Goal: Transaction & Acquisition: Obtain resource

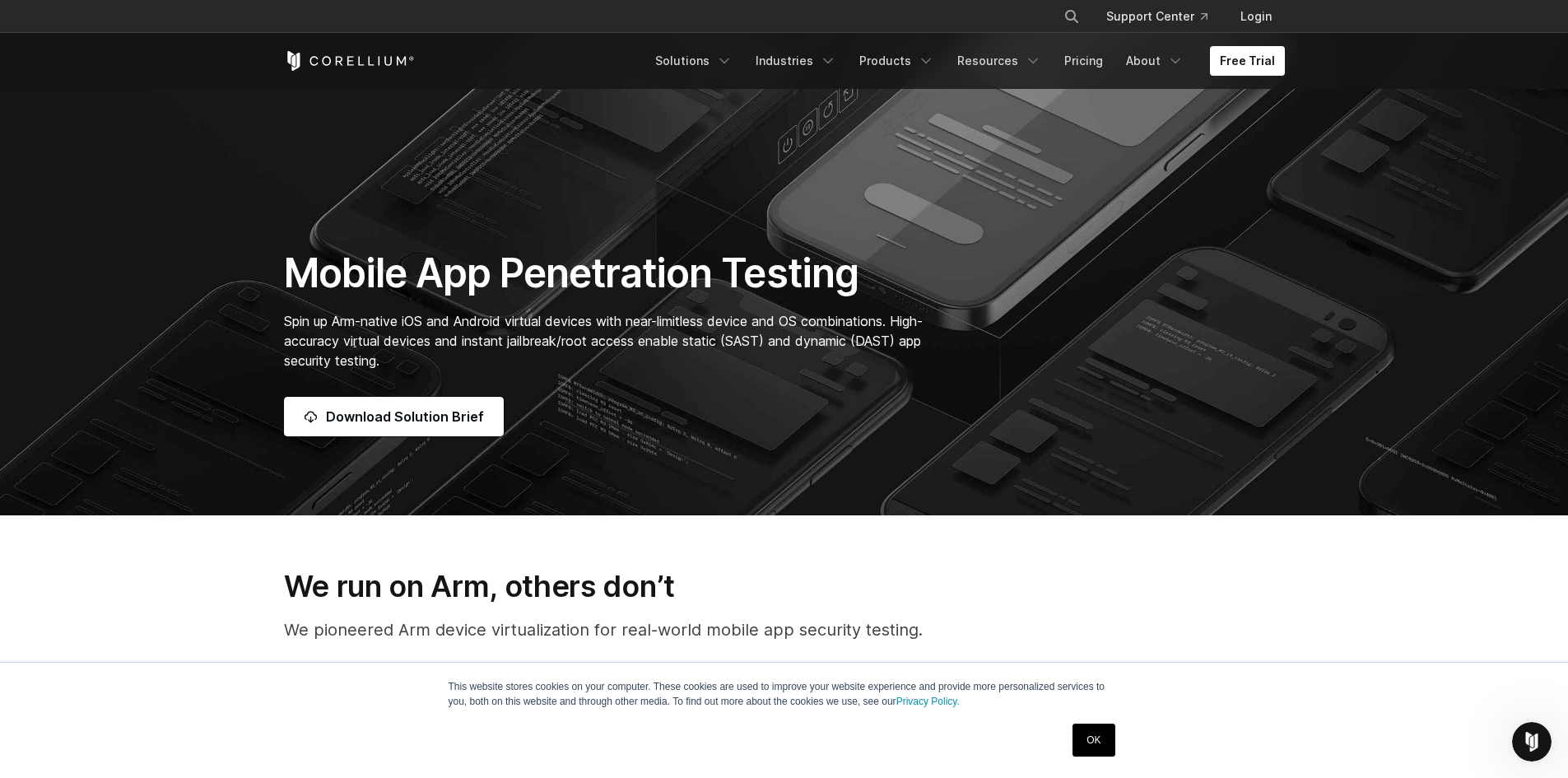
scroll to position [164, 0]
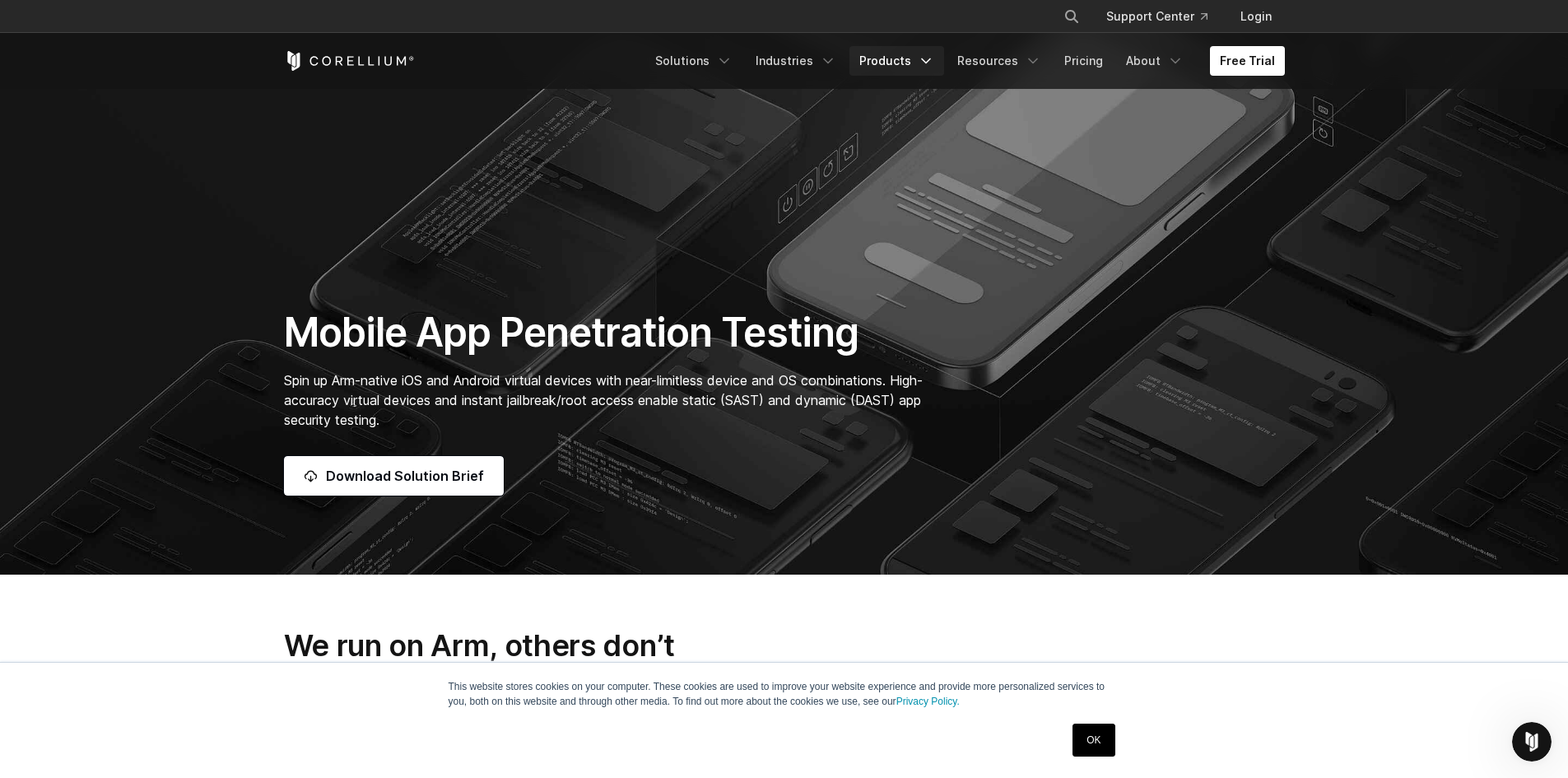
click at [917, 54] on link "Products" at bounding box center [897, 61] width 95 height 30
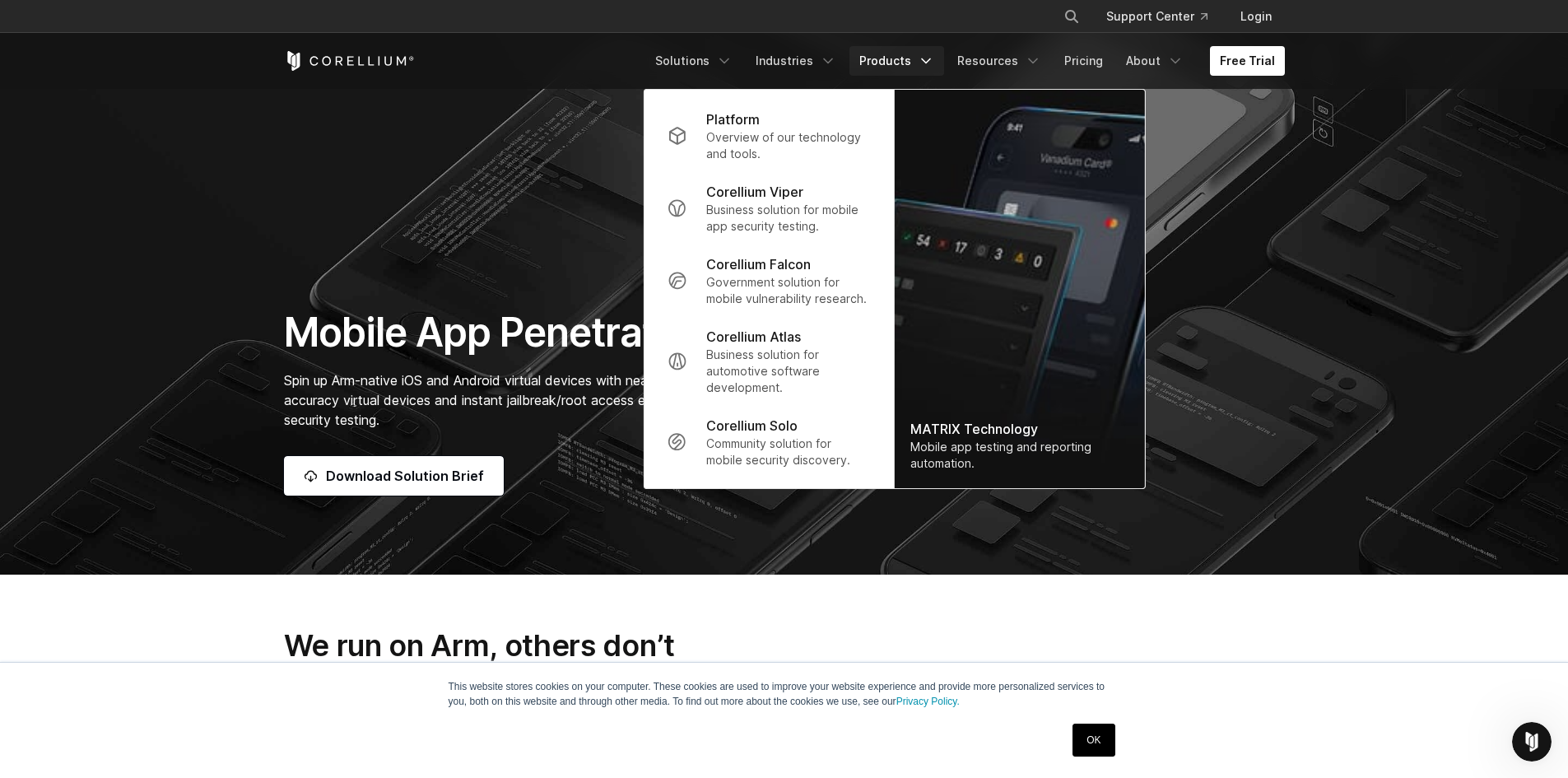
click at [1244, 146] on section "Mobile App Penetration Testing Spin up Arm-native iOS and Android virtual devic…" at bounding box center [784, 205] width 1568 height 739
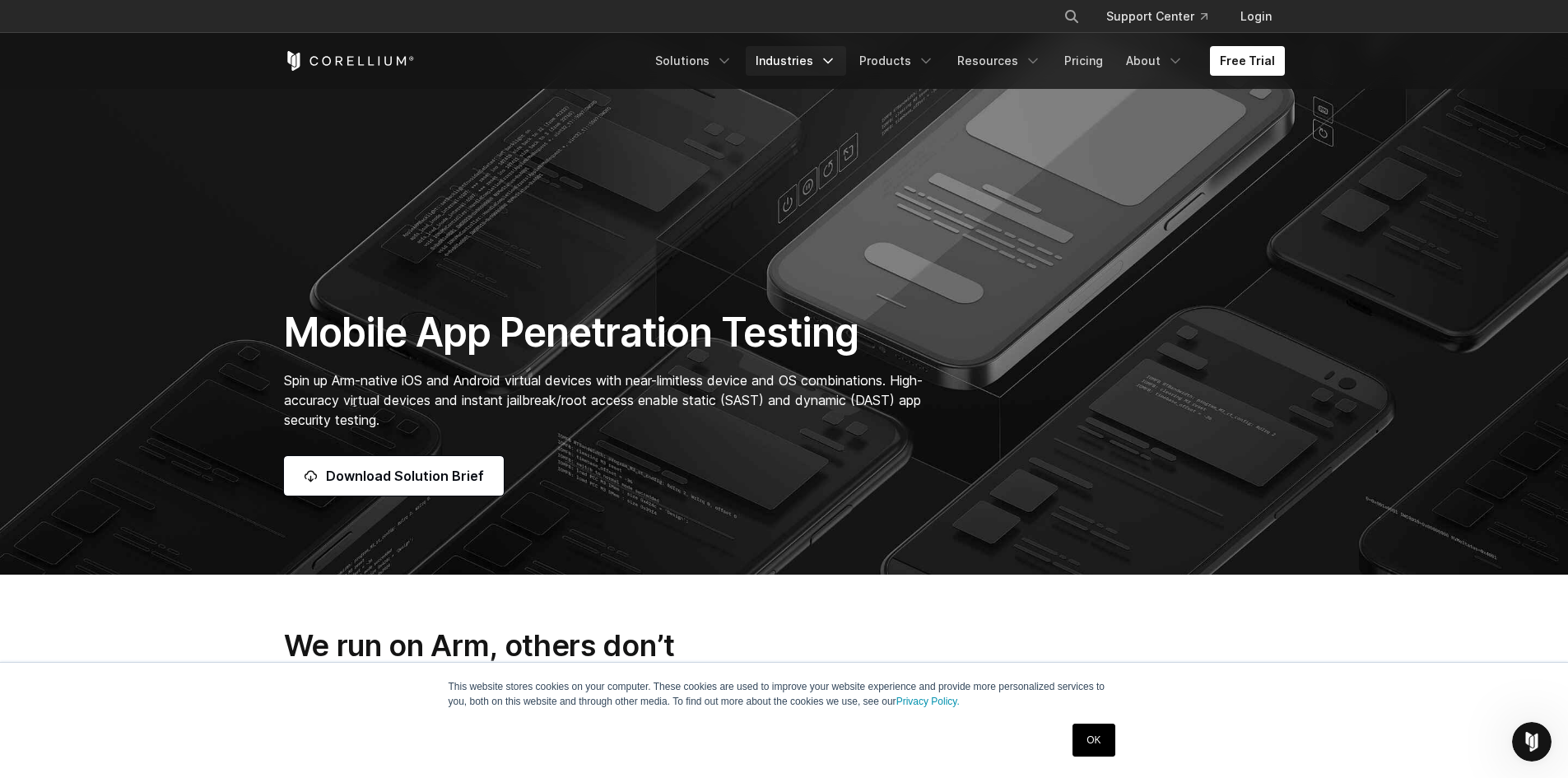
click at [808, 65] on link "Industries" at bounding box center [795, 61] width 101 height 30
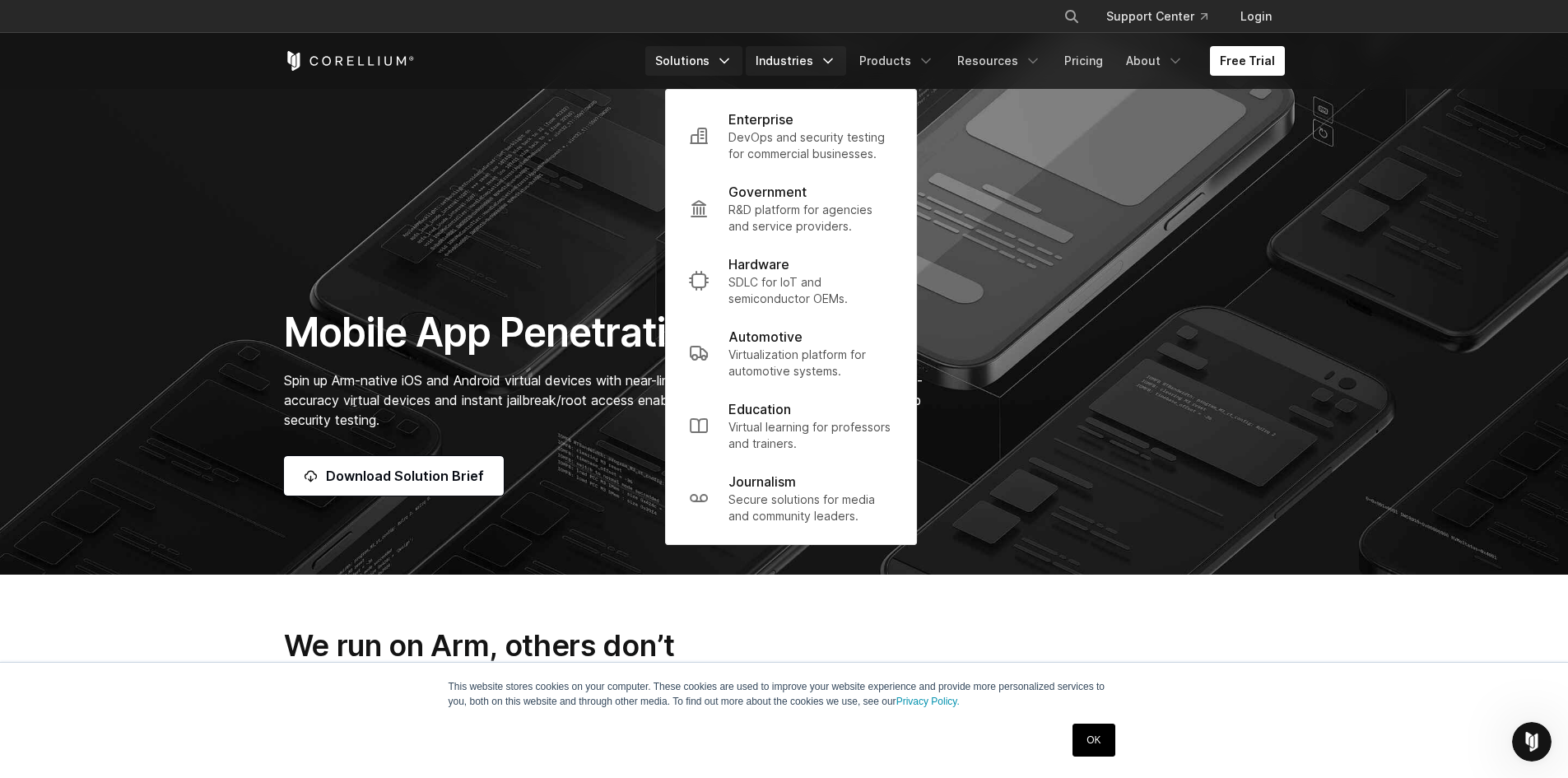
click at [713, 60] on link "Solutions" at bounding box center [694, 61] width 97 height 30
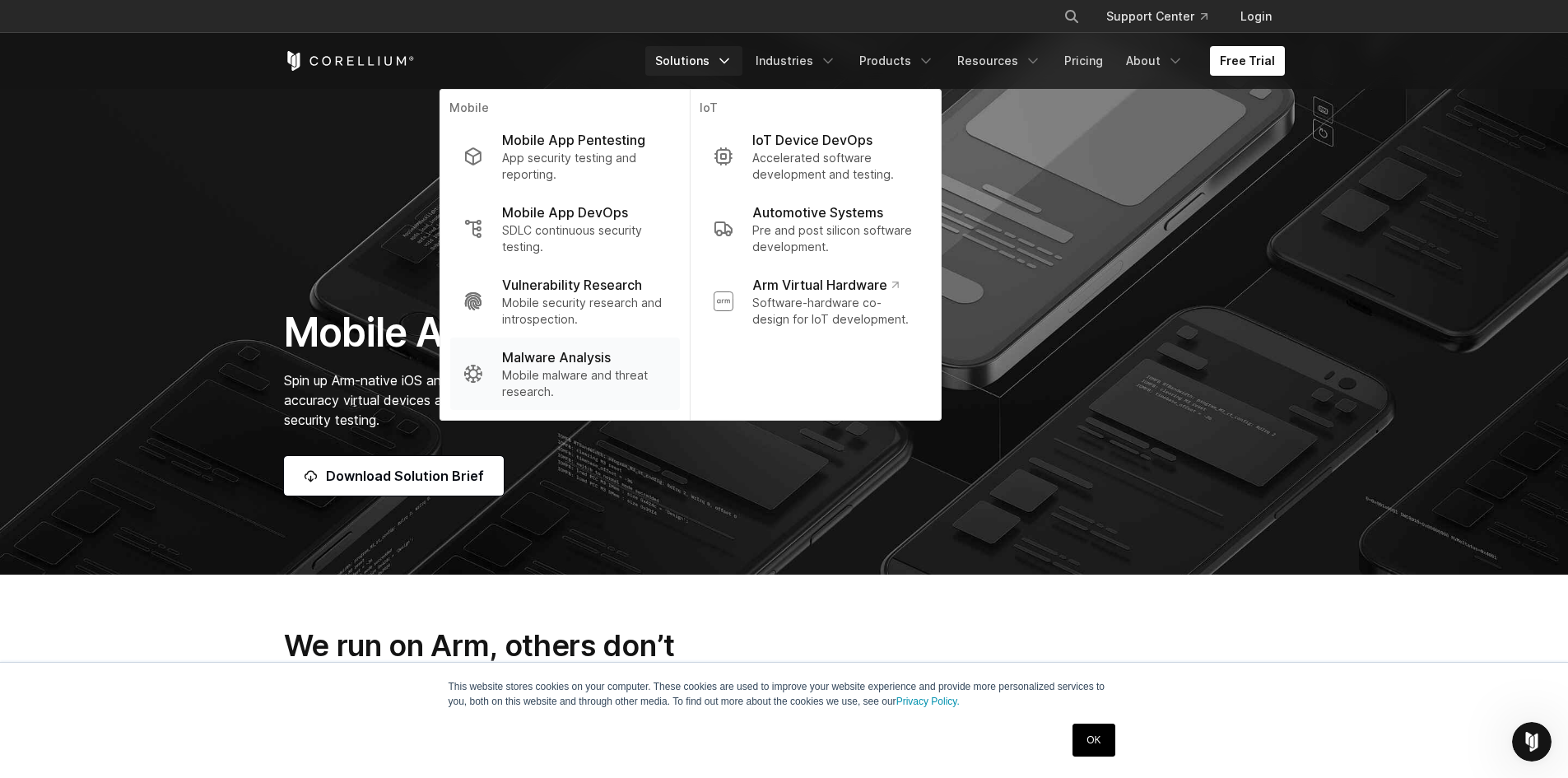
click at [617, 373] on p "Mobile malware and threat research." at bounding box center [584, 383] width 164 height 33
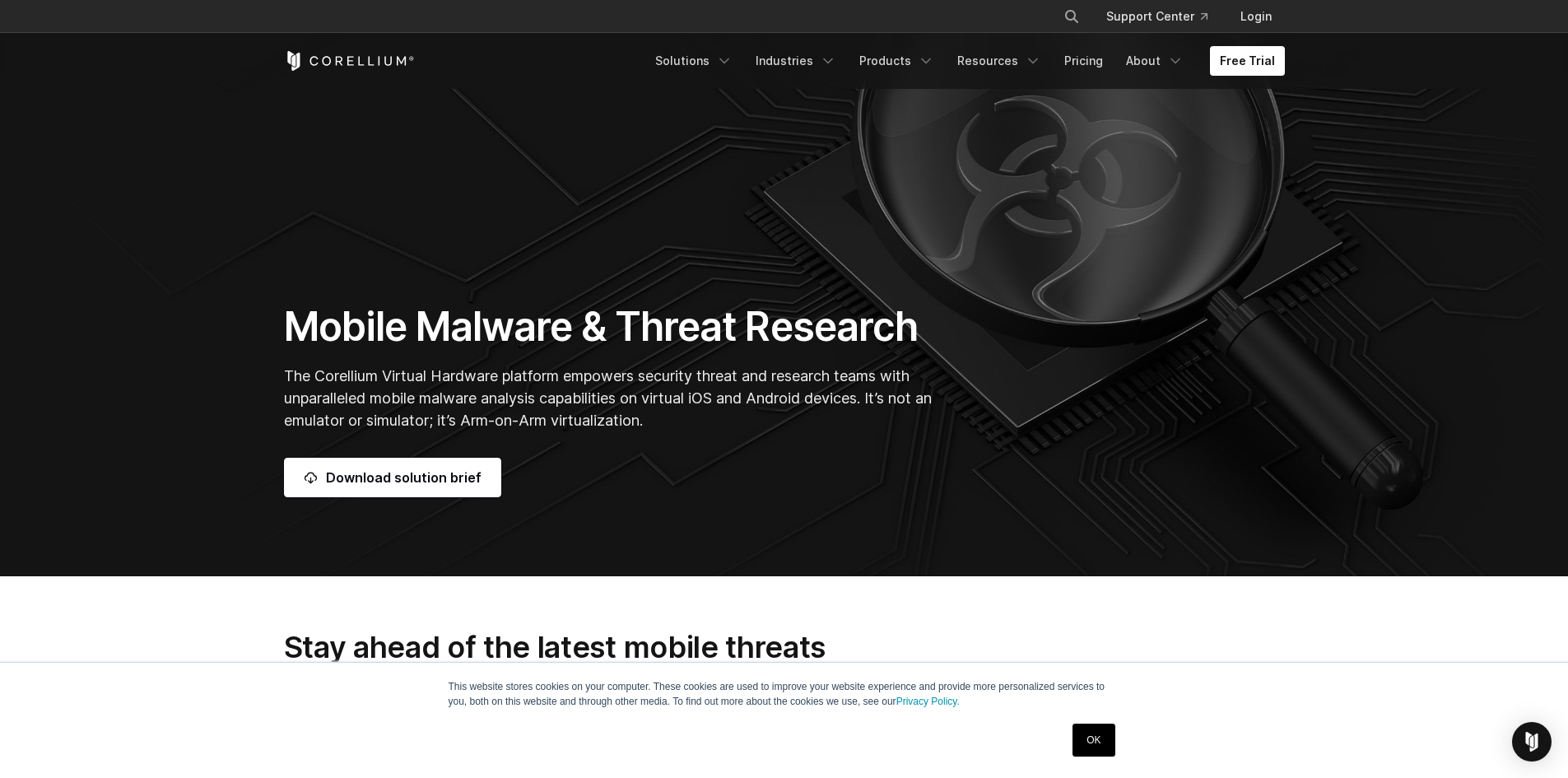
scroll to position [164, 0]
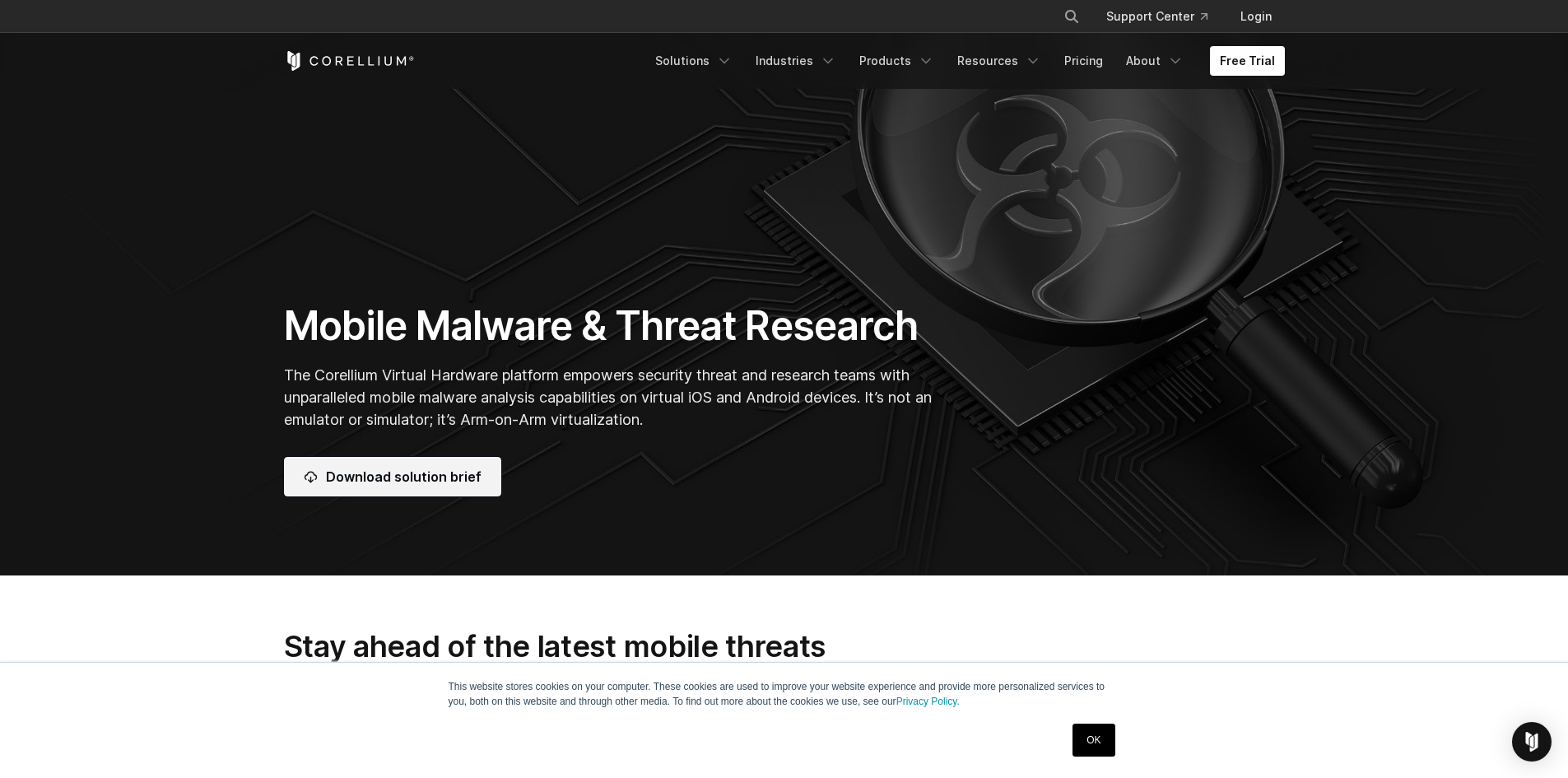
click at [421, 467] on link "Download solution brief" at bounding box center [392, 476] width 217 height 39
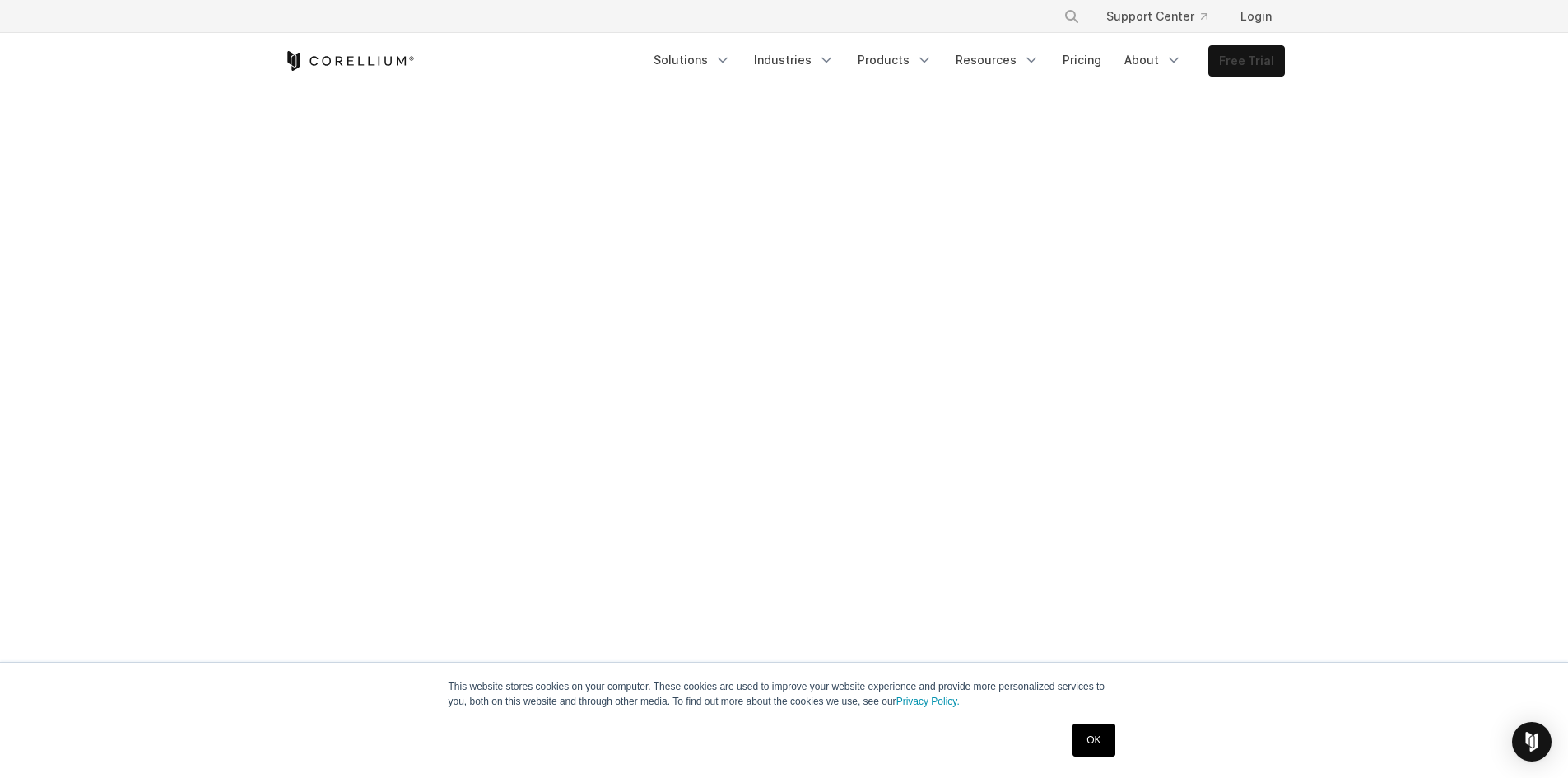
click at [1259, 61] on link "Free Trial" at bounding box center [1247, 61] width 75 height 30
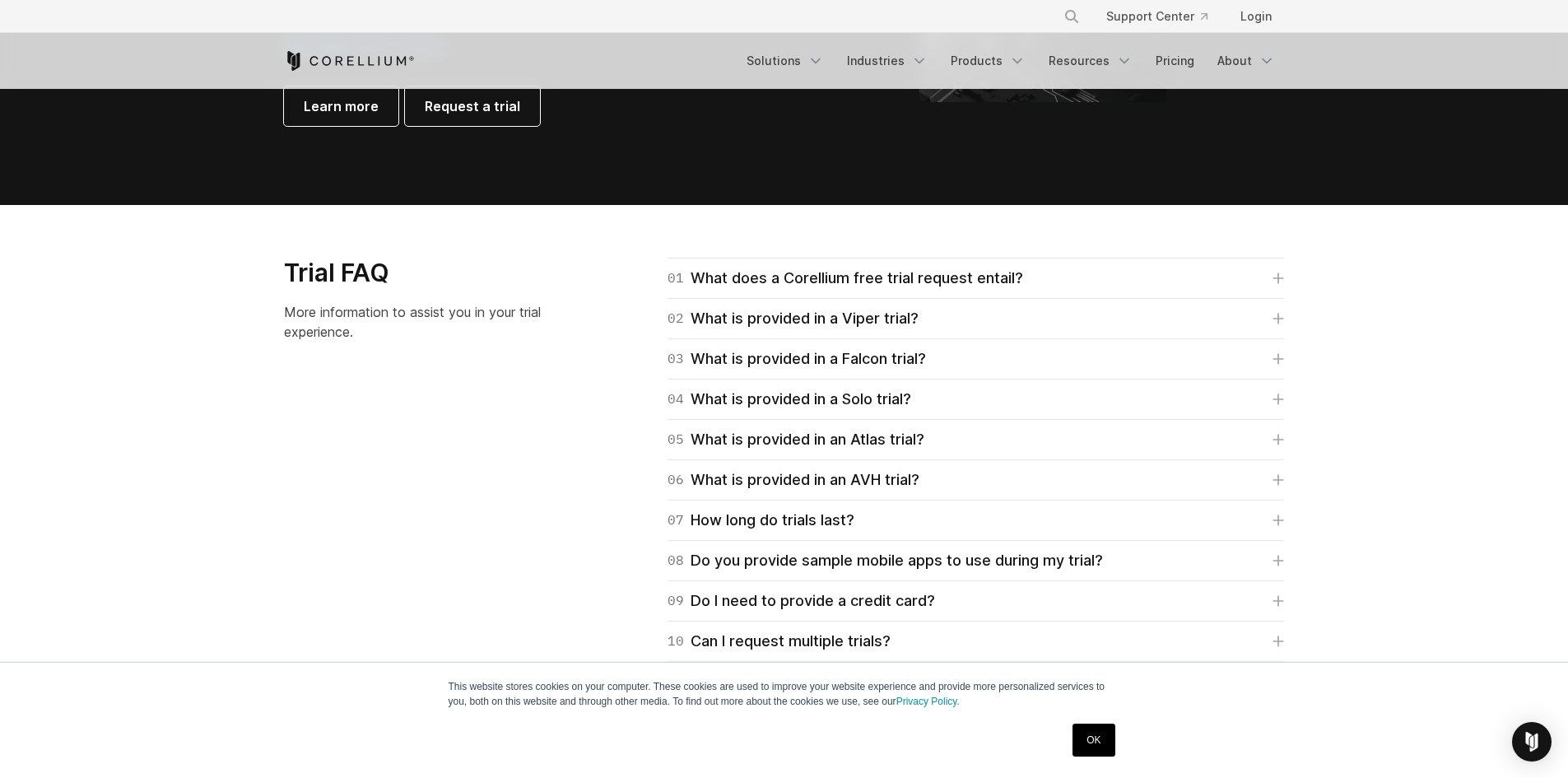
scroll to position [2222, 0]
